Goal: Ask a question

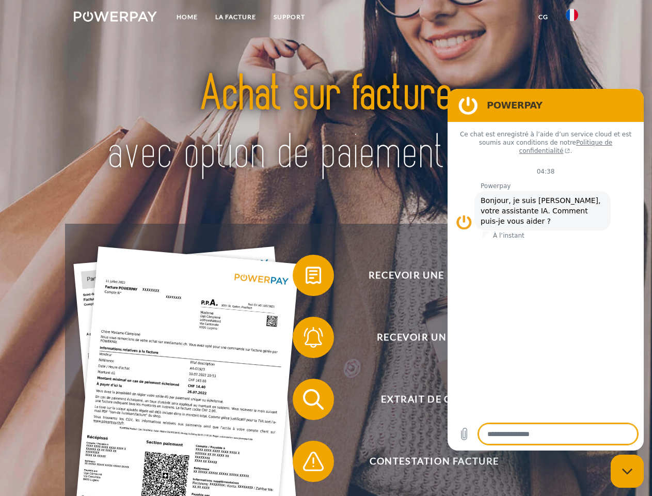
click at [115, 18] on img at bounding box center [115, 16] width 83 height 10
click at [572, 18] on img at bounding box center [572, 15] width 12 height 12
click at [543, 17] on link "CG" at bounding box center [543, 17] width 27 height 19
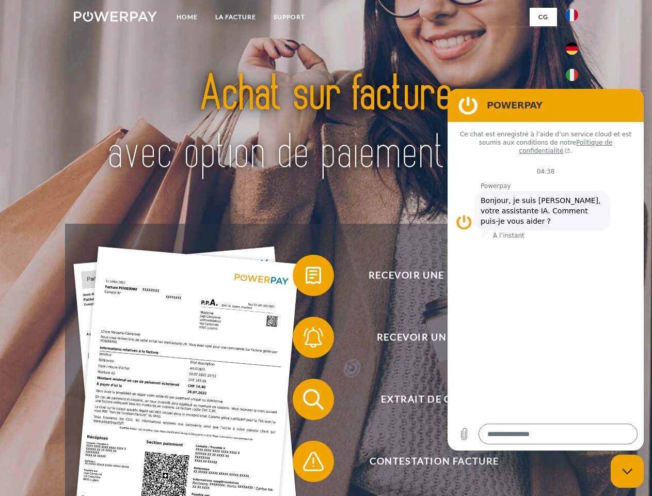
click at [306, 277] on span at bounding box center [298, 276] width 52 height 52
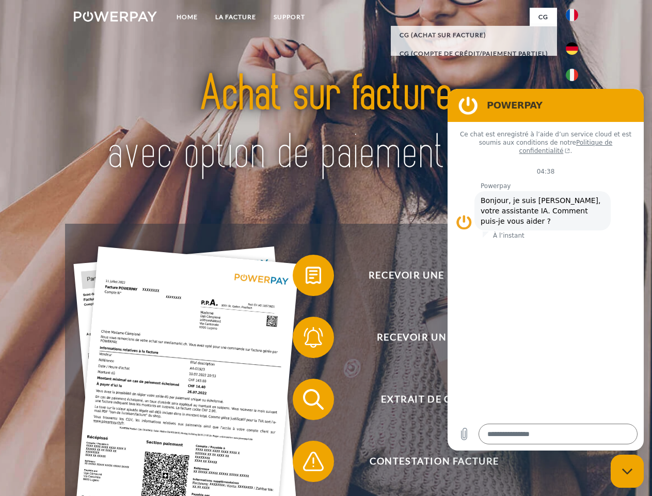
click at [306, 339] on div "Recevoir une facture ? Recevoir un rappel? Extrait de compte retour" at bounding box center [326, 430] width 522 height 413
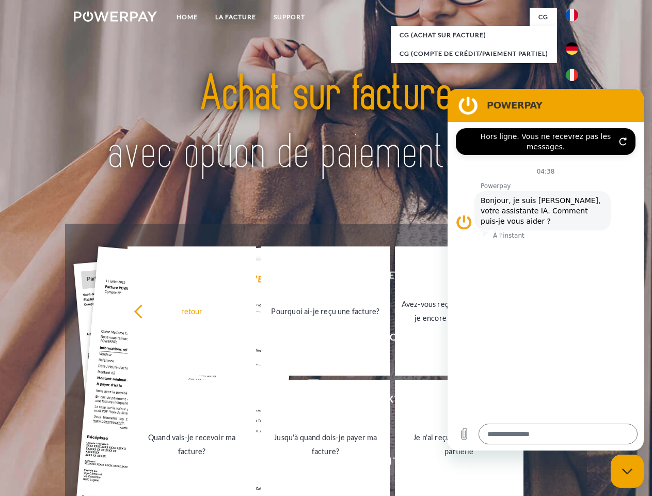
click at [306, 401] on link "Jusqu'à quand dois-je payer ma facture?" at bounding box center [325, 444] width 129 height 129
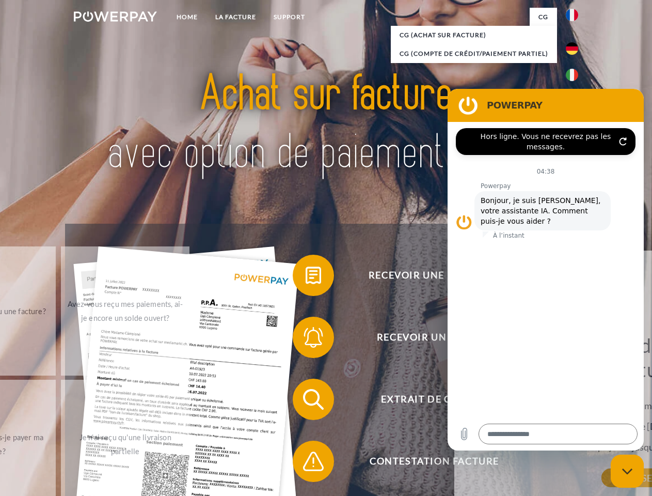
click at [306, 463] on span at bounding box center [298, 461] width 52 height 52
click at [628, 471] on icon "Fermer la fenêtre de messagerie" at bounding box center [627, 471] width 11 height 7
type textarea "*"
